Goal: Check status: Check status

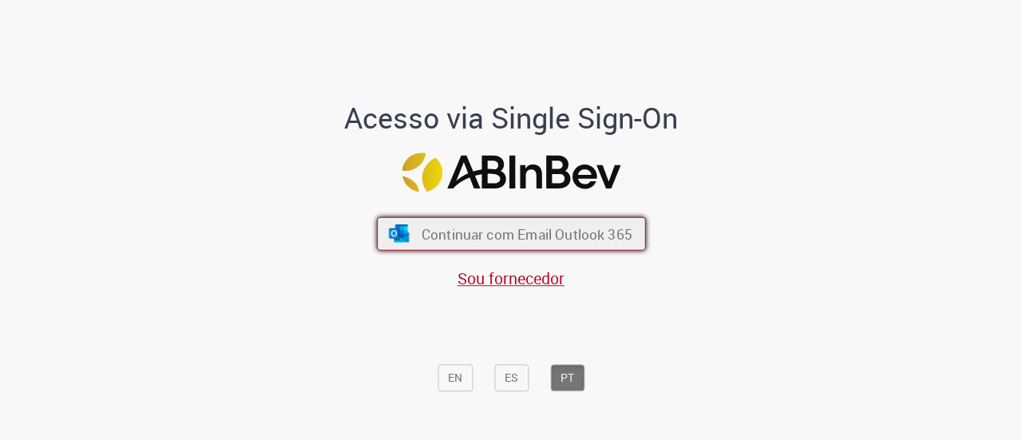
click at [463, 227] on span "Continuar com Email Outlook 365" at bounding box center [526, 233] width 211 height 18
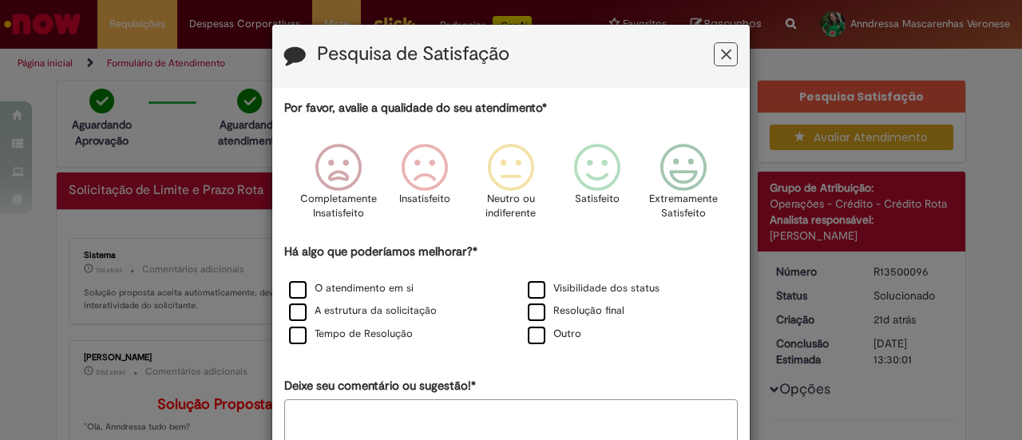
click at [725, 52] on button "Feedback" at bounding box center [726, 54] width 24 height 24
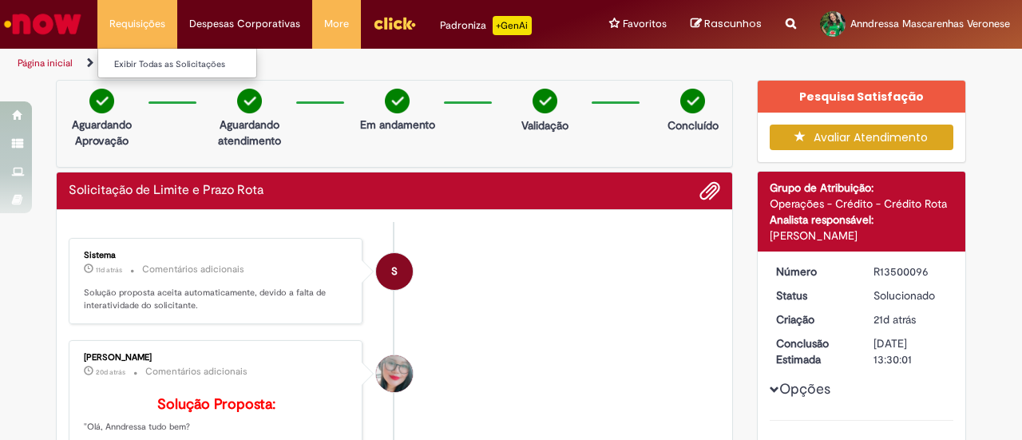
click at [112, 25] on li "Requisições Exibir Todas as Solicitações" at bounding box center [137, 24] width 80 height 48
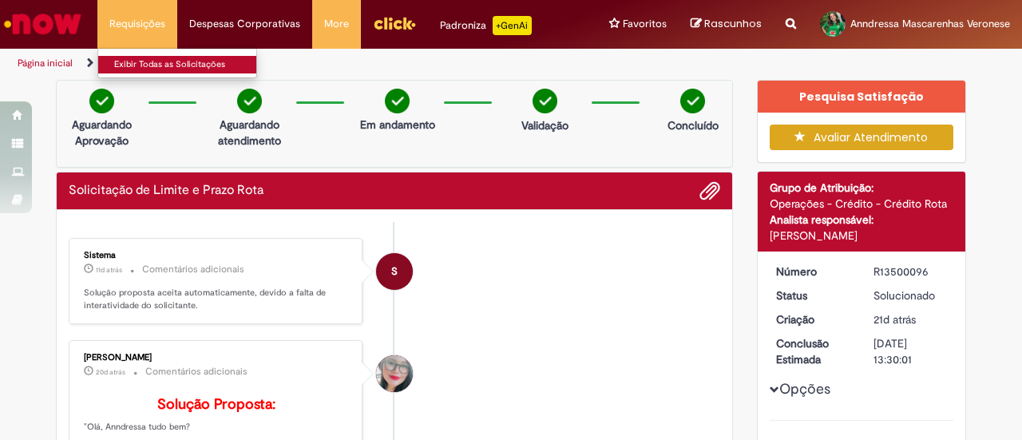
click at [155, 56] on link "Exibir Todas as Solicitações" at bounding box center [186, 65] width 176 height 18
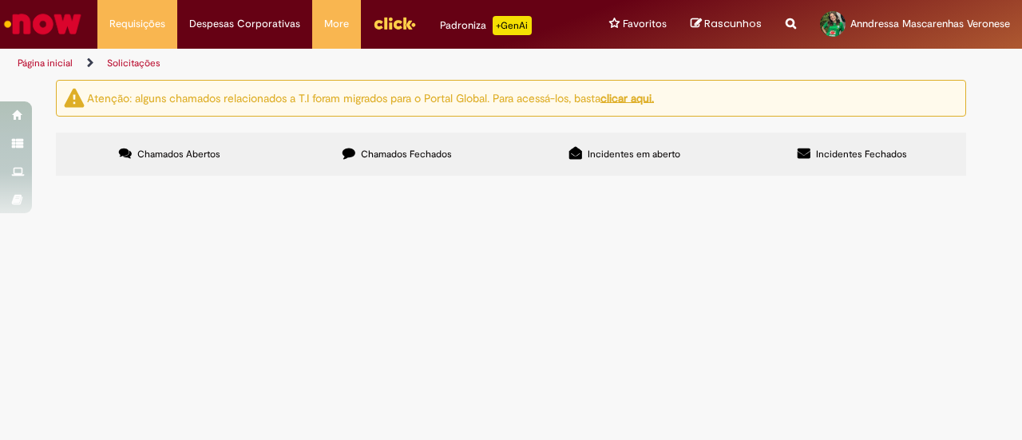
drag, startPoint x: 760, startPoint y: 2, endPoint x: 565, endPoint y: 416, distance: 457.0
click at [565, 416] on main "Solicitações Atenção: alguns chamados relacionados a T.I foram migrados para o …" at bounding box center [511, 259] width 1022 height 361
